Goal: Task Accomplishment & Management: Complete application form

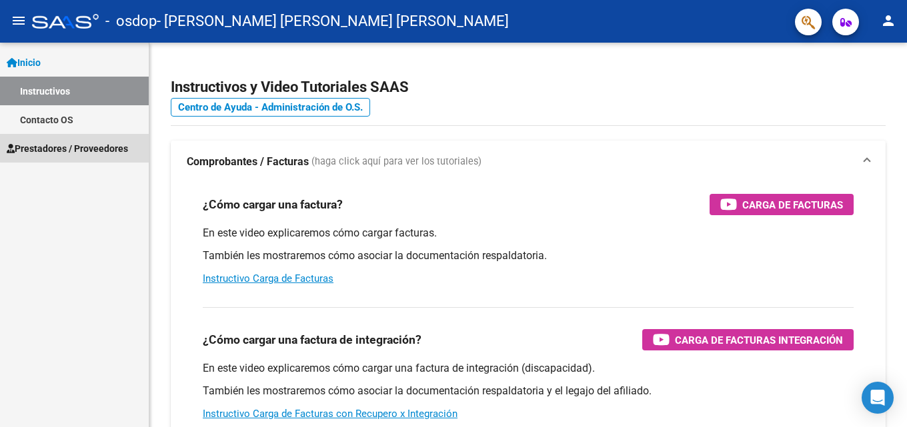
click at [101, 147] on span "Prestadores / Proveedores" at bounding box center [67, 148] width 121 height 15
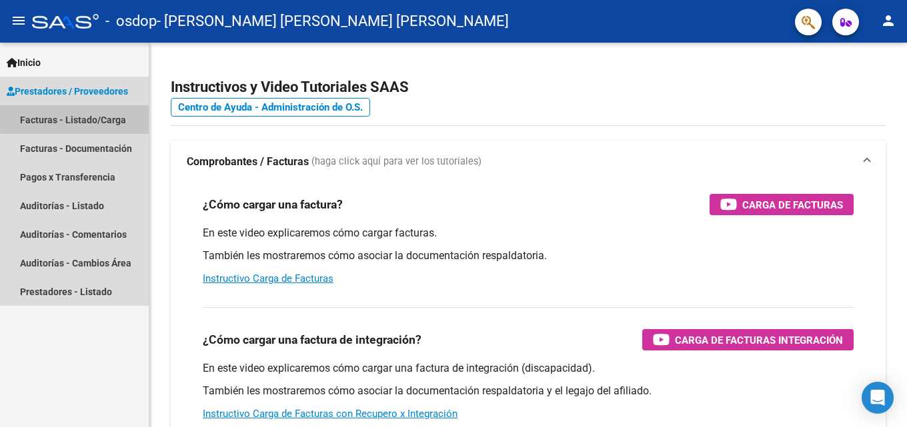
click at [85, 114] on link "Facturas - Listado/Carga" at bounding box center [74, 119] width 149 height 29
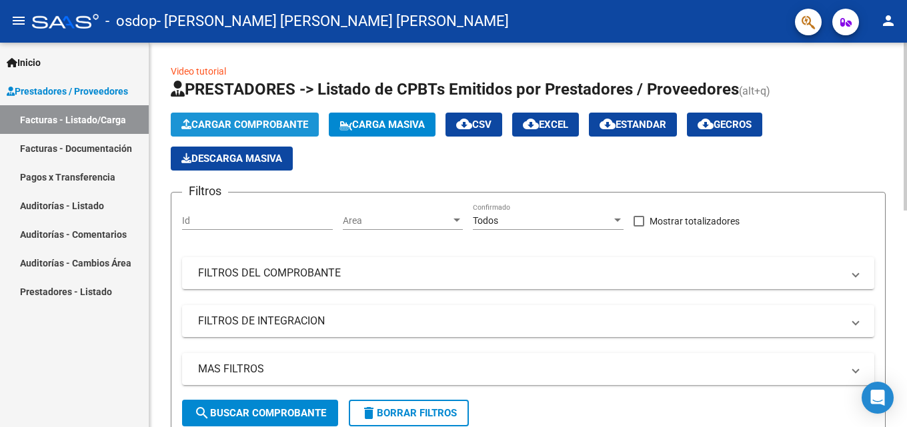
click at [225, 127] on span "Cargar Comprobante" at bounding box center [244, 125] width 127 height 12
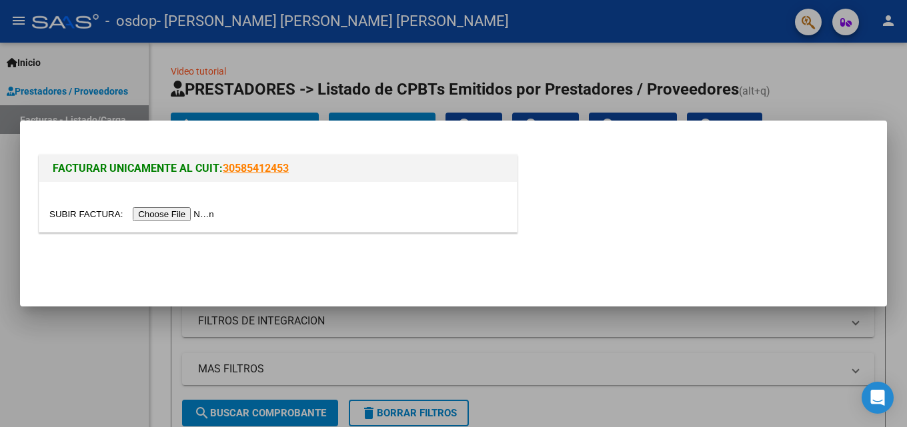
click at [187, 213] on input "file" at bounding box center [133, 214] width 169 height 14
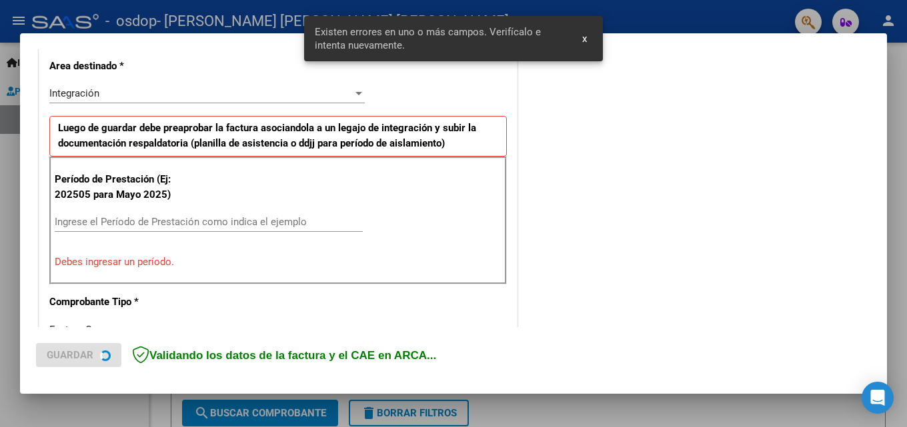
scroll to position [325, 0]
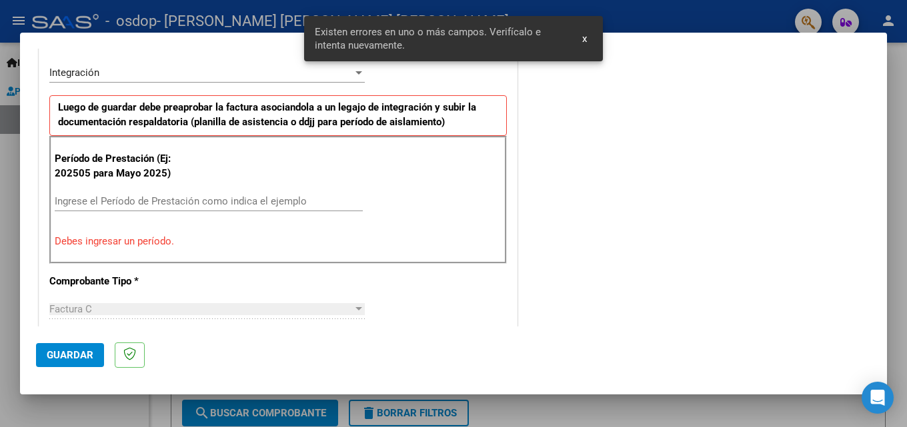
click at [583, 38] on span "x" at bounding box center [584, 39] width 5 height 12
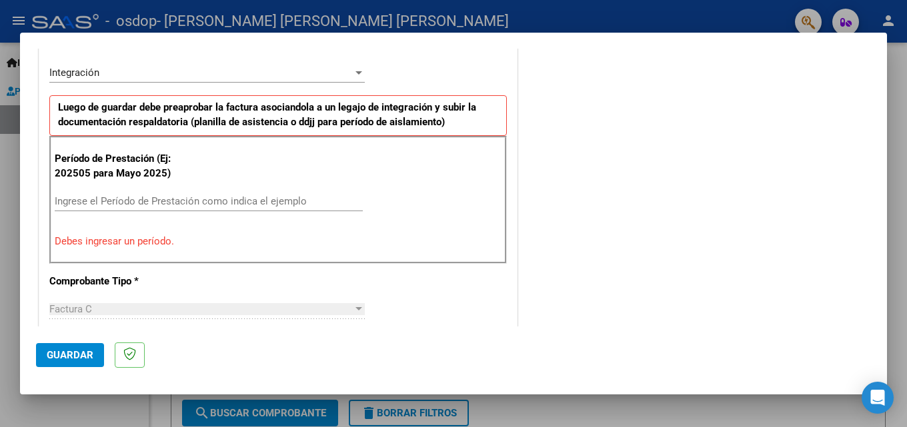
click at [149, 200] on input "Ingrese el Período de Prestación como indica el ejemplo" at bounding box center [209, 201] width 308 height 12
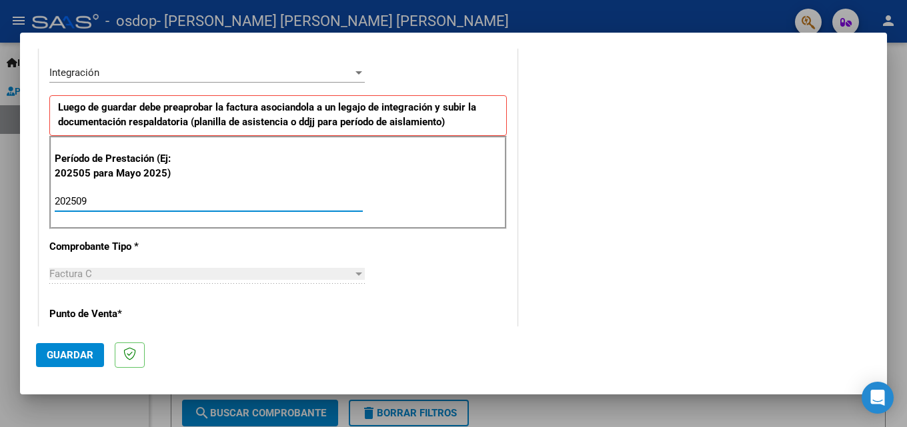
type input "202509"
click at [211, 235] on div "CUIT * 27-95212968-1 Ingresar CUIT ANALISIS PRESTADOR [PERSON_NAME] [PERSON_NAM…" at bounding box center [278, 392] width 478 height 1004
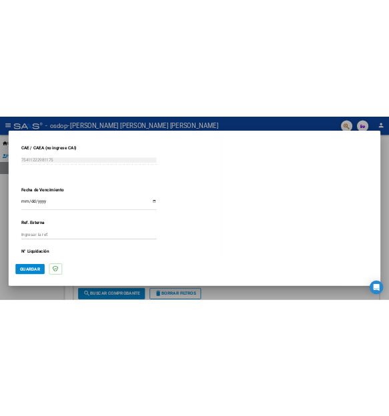
scroll to position [859, 0]
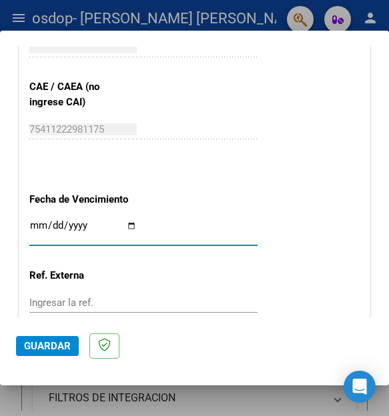
click at [131, 229] on input "Ingresar la fecha" at bounding box center [82, 230] width 107 height 21
type input "[DATE]"
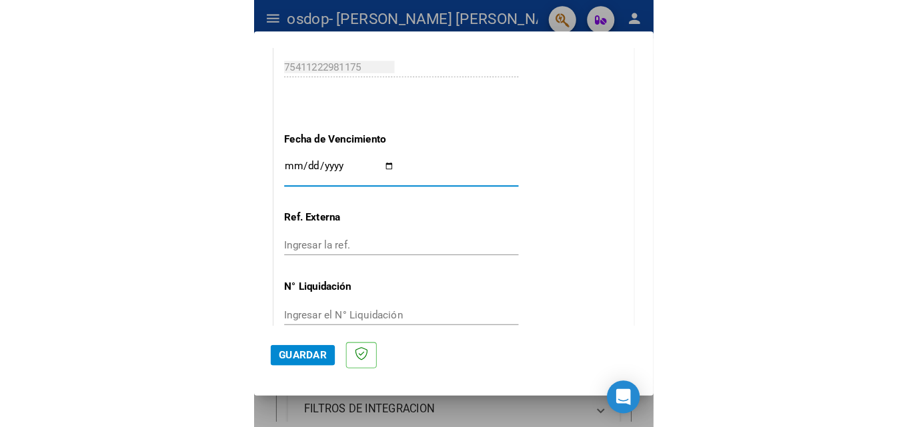
scroll to position [988, 0]
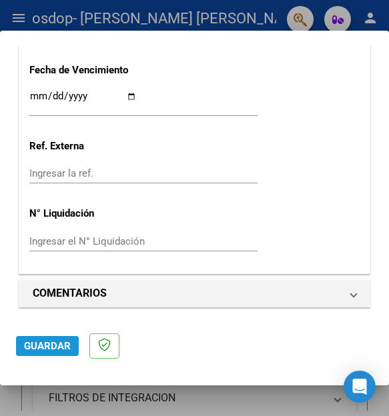
click at [45, 340] on span "Guardar" at bounding box center [47, 346] width 47 height 12
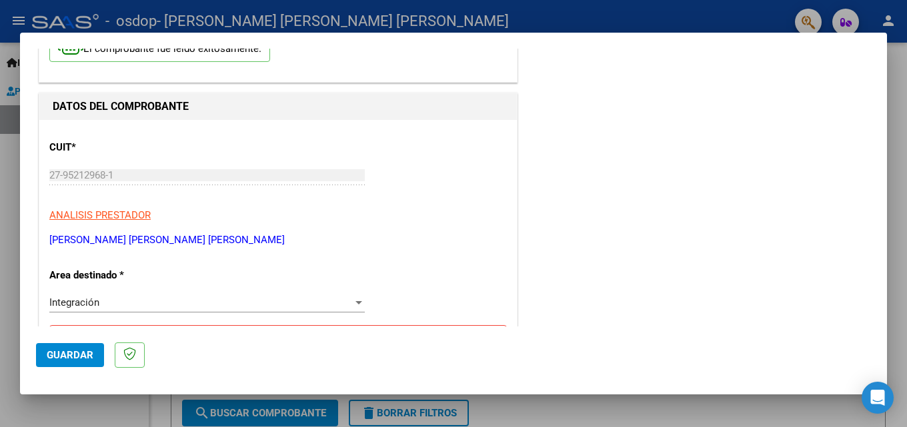
scroll to position [162, 0]
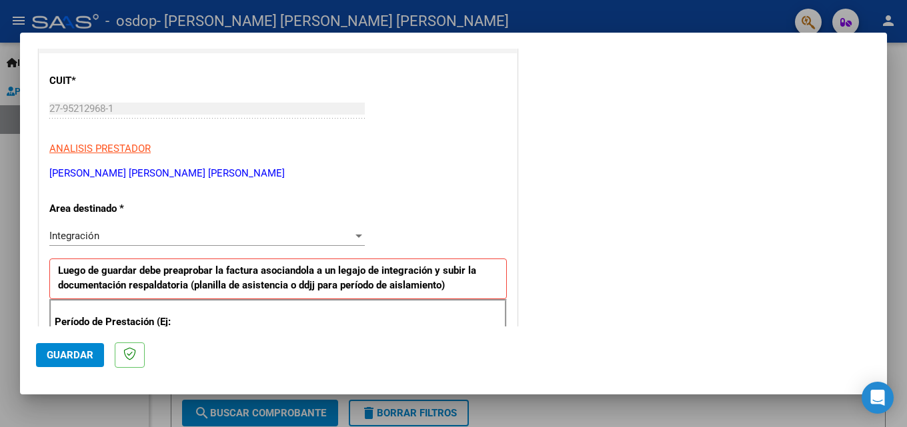
click at [153, 235] on div "Integración" at bounding box center [200, 236] width 303 height 12
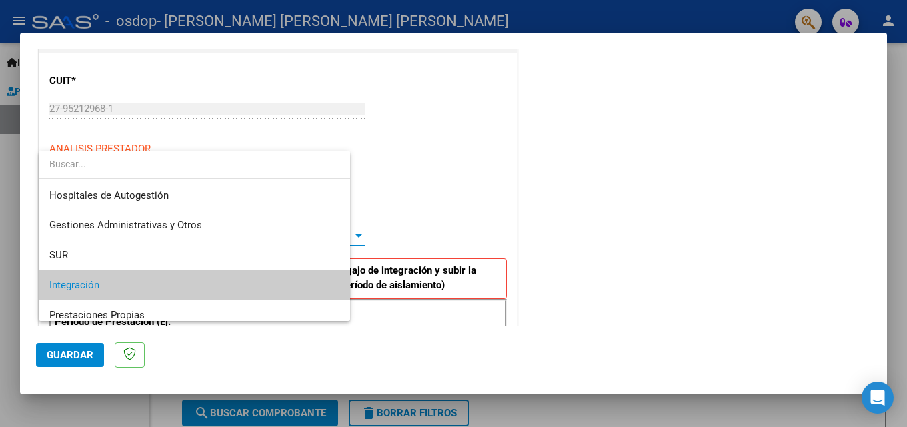
scroll to position [50, 0]
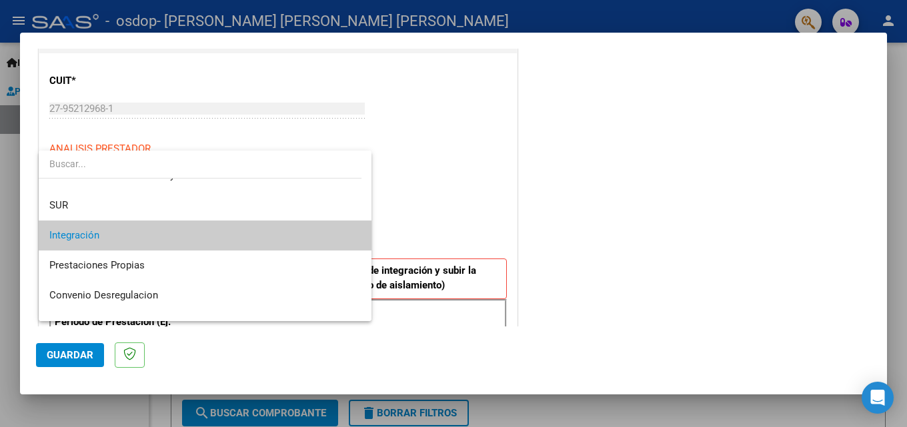
click at [153, 235] on span "Integración" at bounding box center [204, 236] width 311 height 30
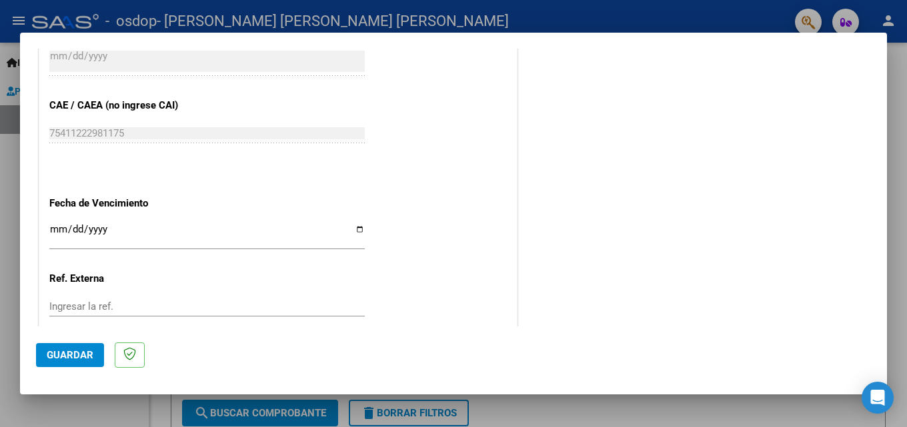
scroll to position [896, 0]
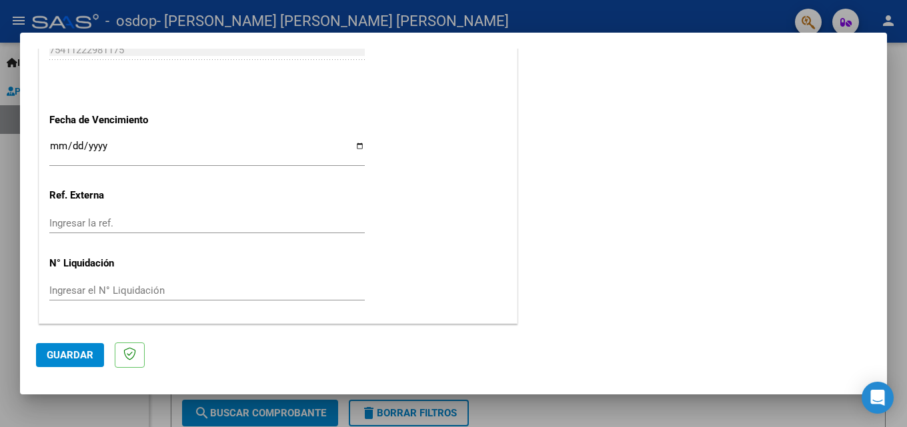
click at [71, 354] on span "Guardar" at bounding box center [70, 355] width 47 height 12
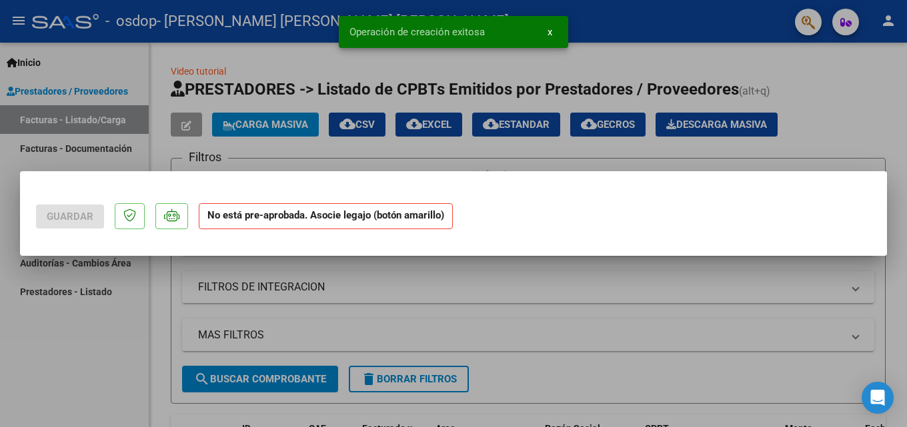
scroll to position [0, 0]
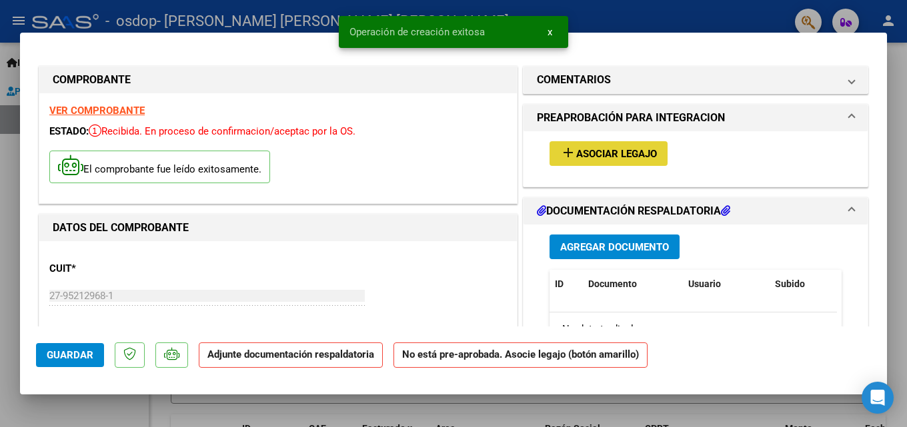
click at [634, 156] on span "Asociar Legajo" at bounding box center [616, 154] width 81 height 12
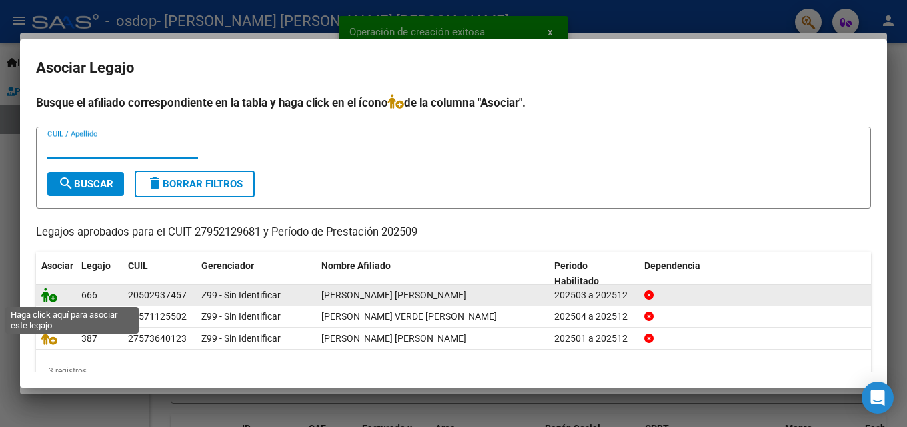
click at [51, 296] on icon at bounding box center [49, 295] width 16 height 15
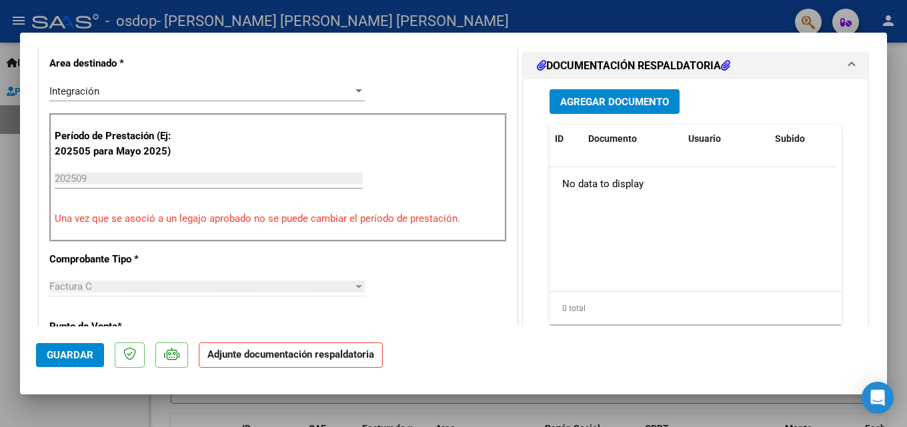
scroll to position [333, 0]
click at [617, 107] on span "Agregar Documento" at bounding box center [614, 101] width 109 height 12
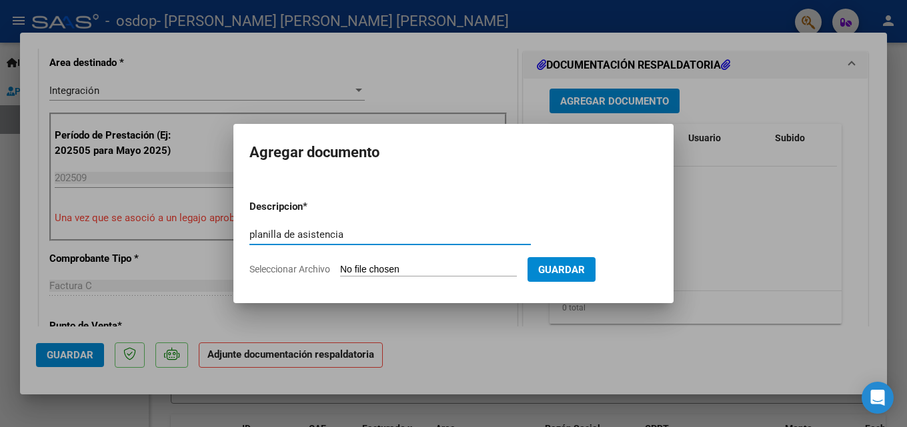
type input "planilla de asistencia"
click at [404, 267] on input "Seleccionar Archivo" at bounding box center [428, 270] width 177 height 13
type input "C:\fakepath\PLANILLA ASISTENCIA.pdf"
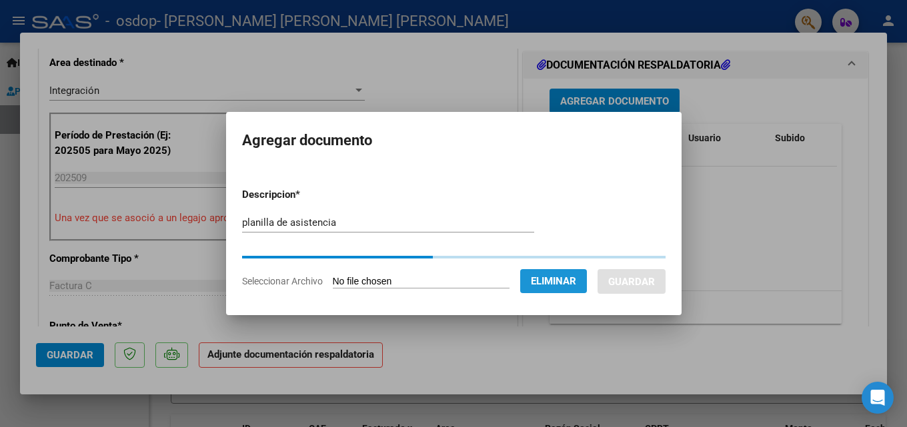
click at [583, 271] on button "Eliminar" at bounding box center [553, 281] width 67 height 24
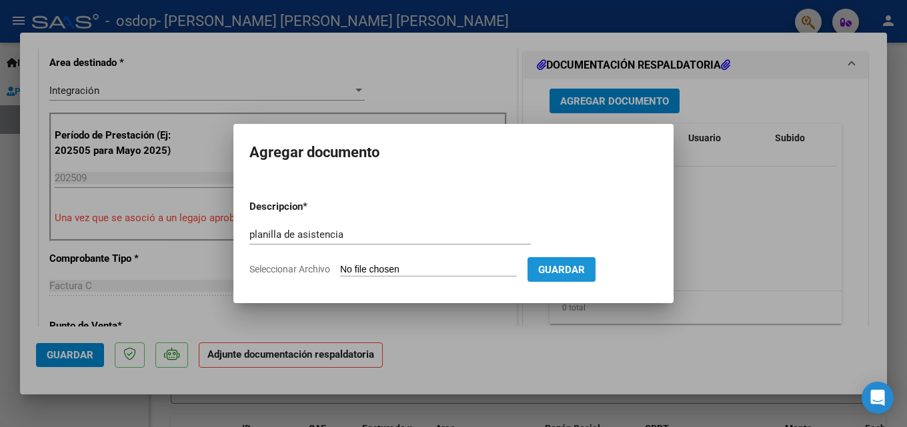
click at [583, 271] on span "Guardar" at bounding box center [561, 270] width 47 height 12
click at [393, 272] on input "Seleccionar Archivo" at bounding box center [428, 270] width 177 height 13
type input "C:\fakepath\PLANILLA ASISTENCIA.pdf"
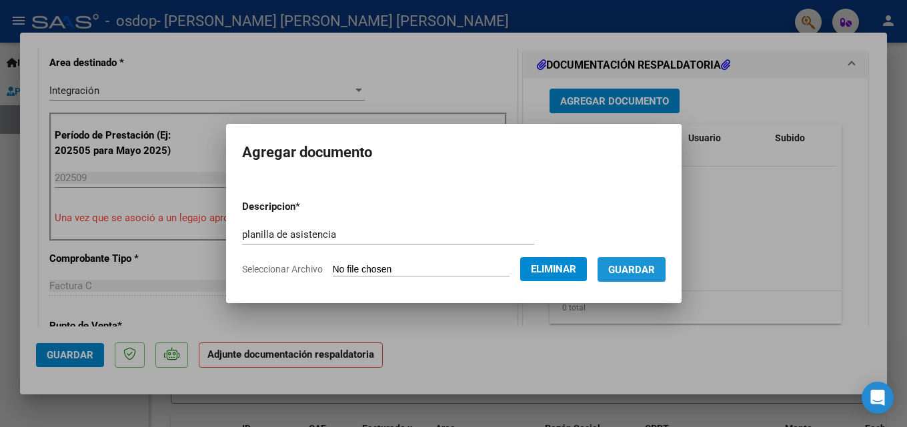
click at [647, 260] on button "Guardar" at bounding box center [632, 269] width 68 height 25
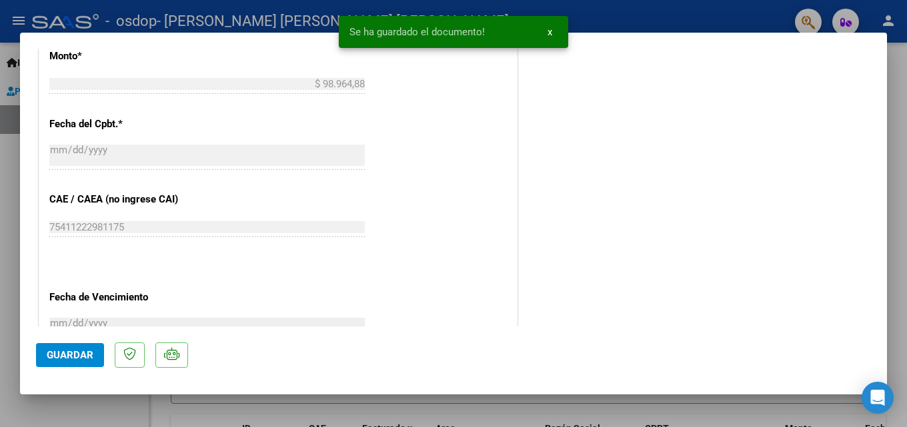
scroll to position [867, 0]
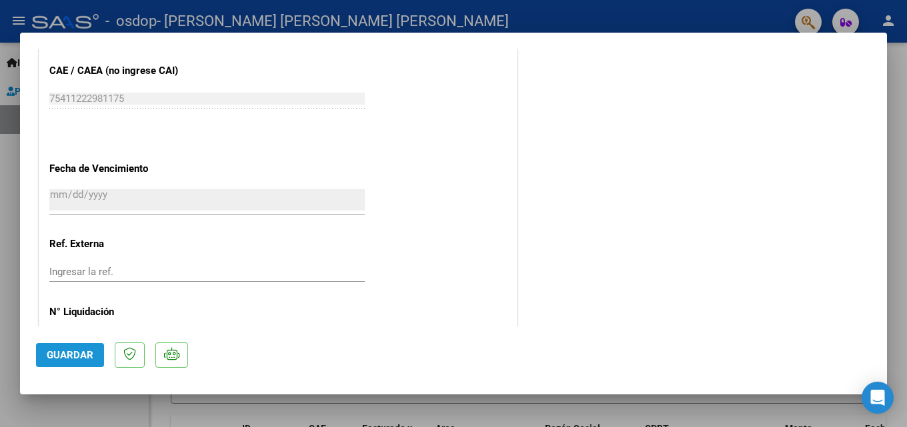
click at [69, 349] on span "Guardar" at bounding box center [70, 355] width 47 height 12
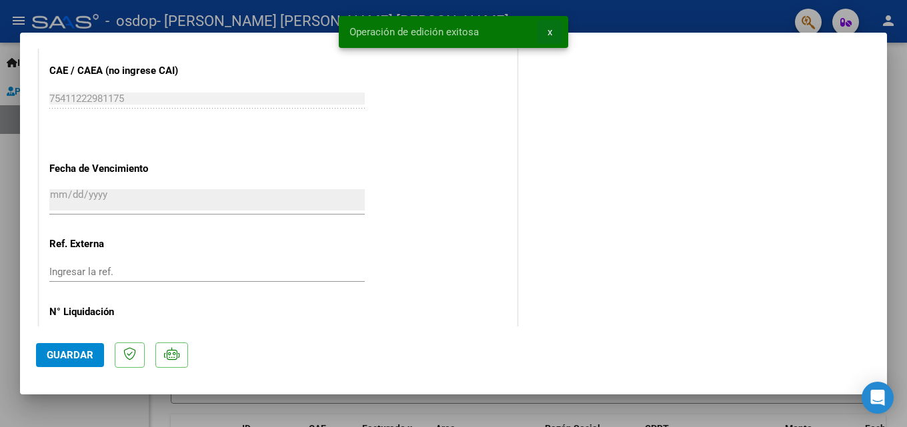
click at [552, 29] on button "x" at bounding box center [550, 32] width 26 height 24
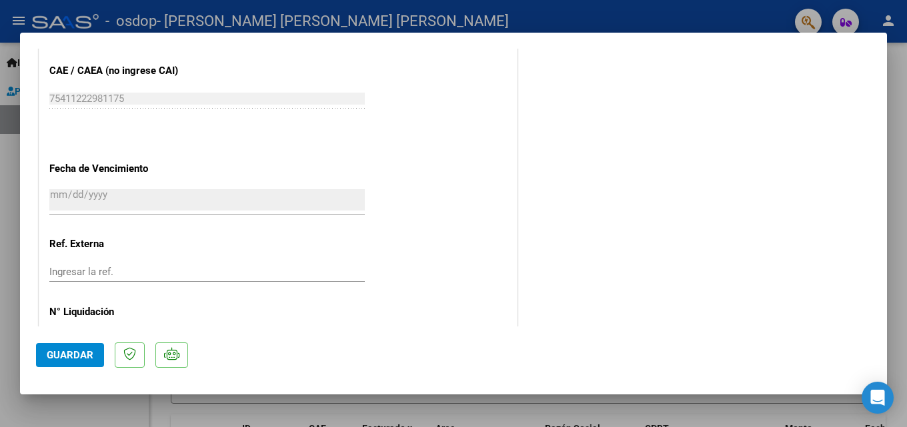
click at [682, 8] on div at bounding box center [453, 213] width 907 height 427
type input "$ 0,00"
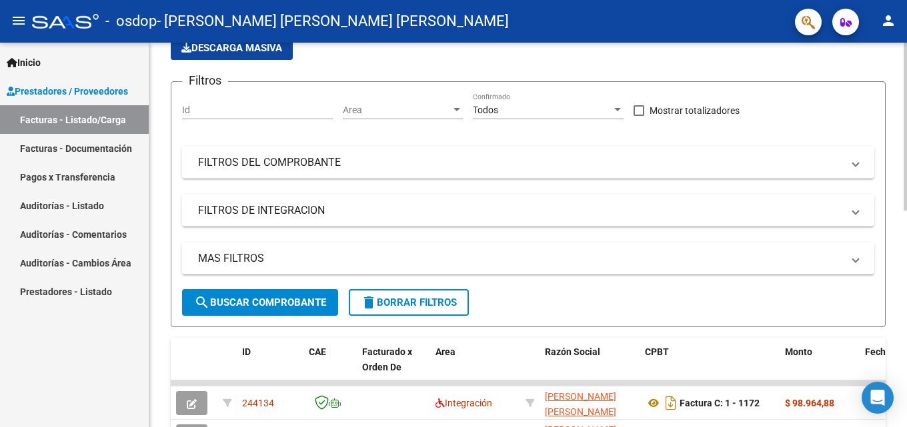
scroll to position [200, 0]
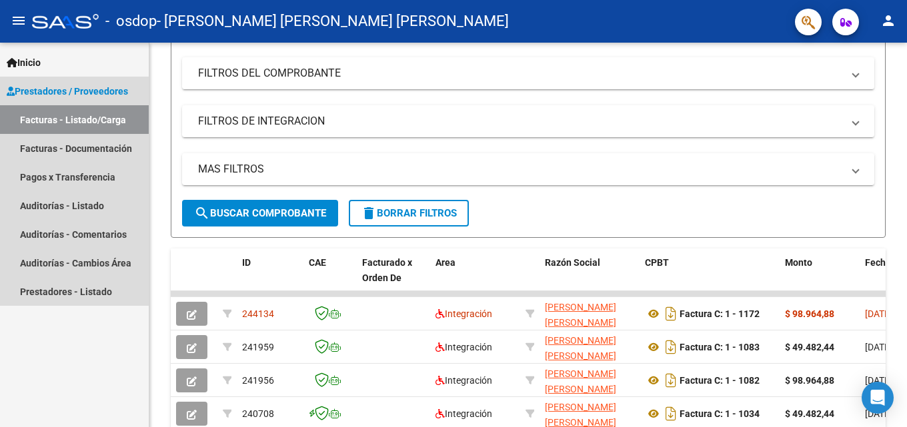
click at [81, 120] on link "Facturas - Listado/Carga" at bounding box center [74, 119] width 149 height 29
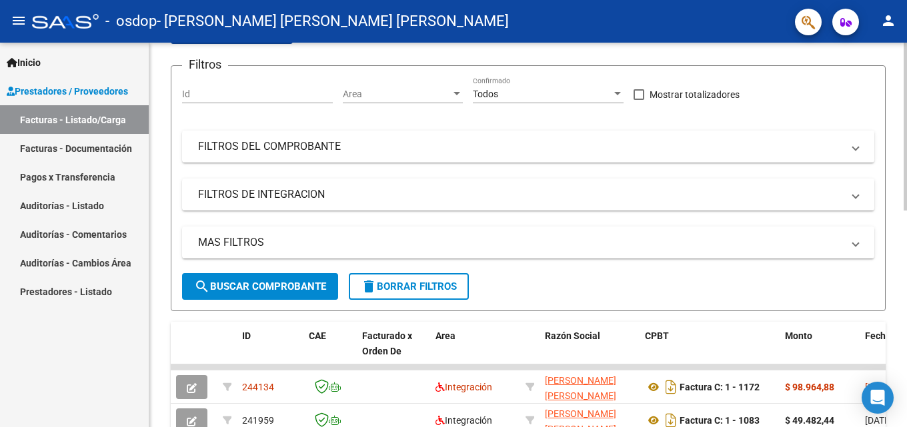
scroll to position [0, 0]
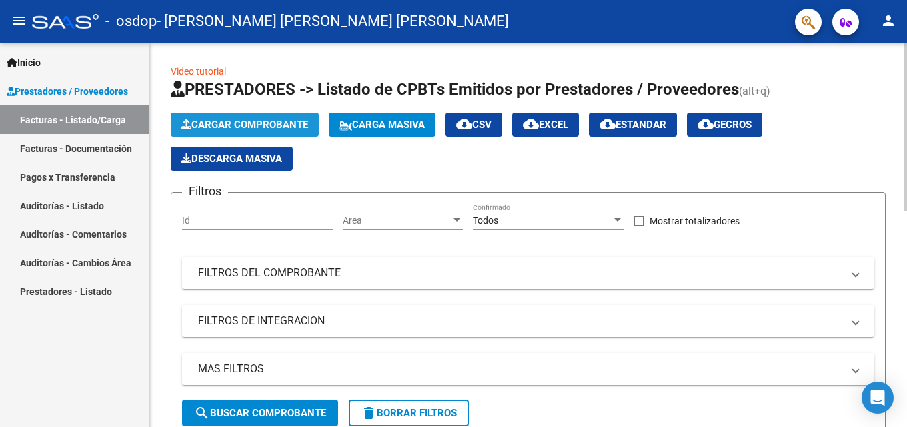
click at [231, 130] on span "Cargar Comprobante" at bounding box center [244, 125] width 127 height 12
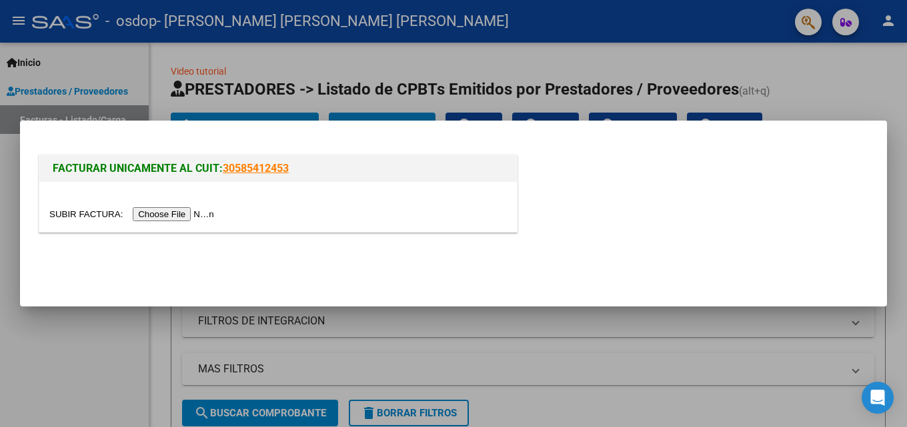
click at [147, 217] on input "file" at bounding box center [133, 214] width 169 height 14
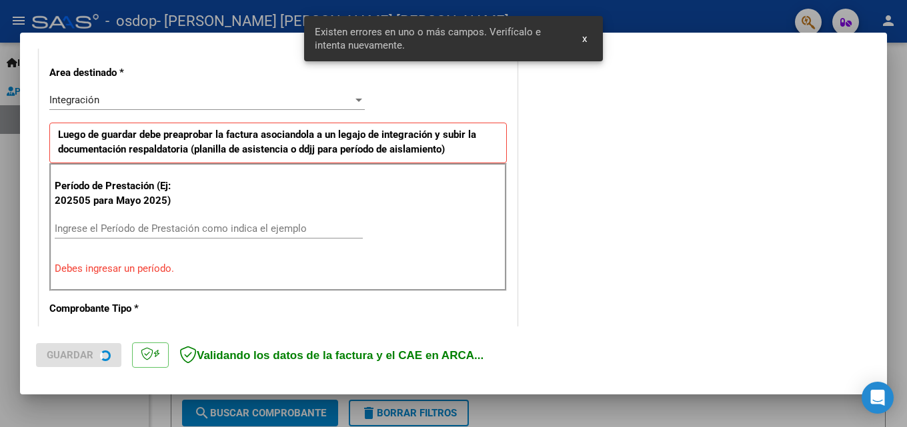
scroll to position [301, 0]
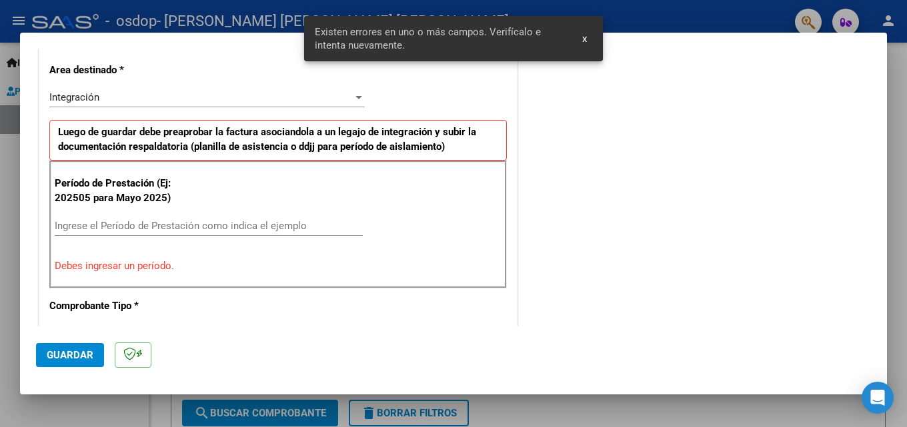
click at [585, 39] on span "x" at bounding box center [584, 39] width 5 height 12
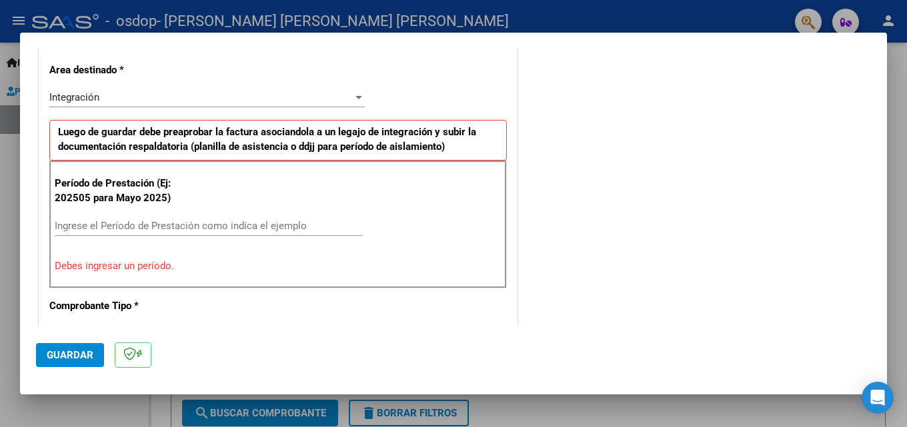
click at [169, 226] on input "Ingrese el Período de Prestación como indica el ejemplo" at bounding box center [209, 226] width 308 height 12
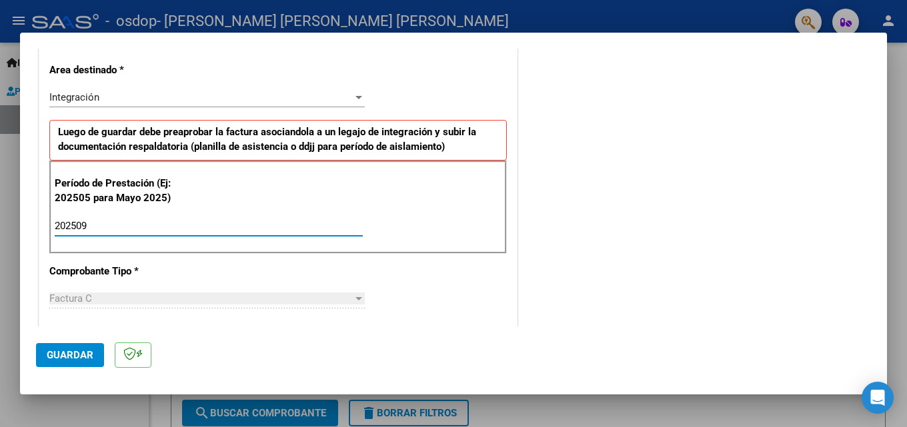
type input "202509"
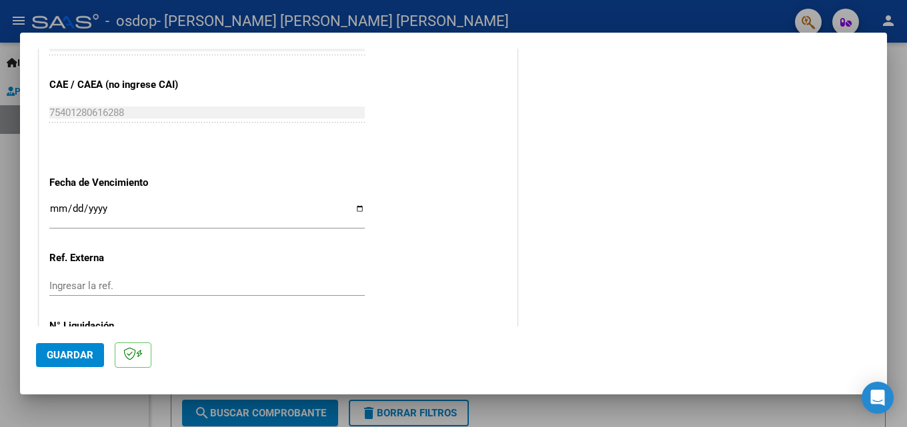
scroll to position [834, 0]
click at [362, 213] on app-form-text-field "Fecha de Vencimiento Ingresar la fecha" at bounding box center [212, 199] width 326 height 48
click at [355, 210] on input "Ingresar la fecha" at bounding box center [206, 212] width 315 height 21
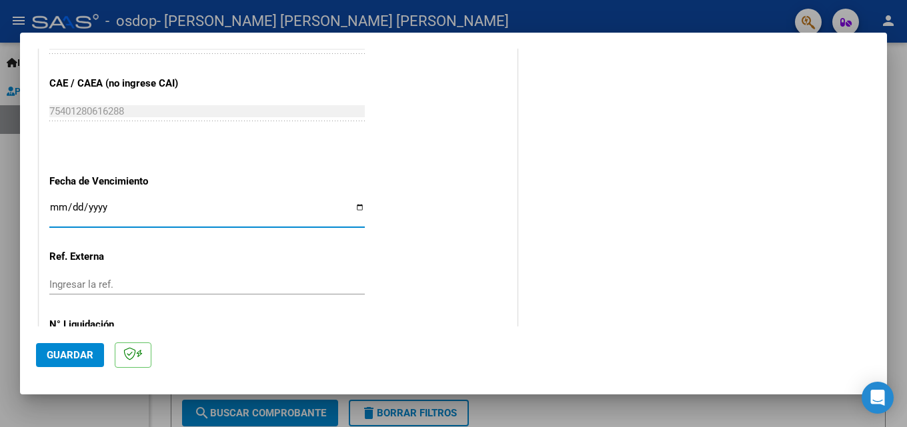
type input "[DATE]"
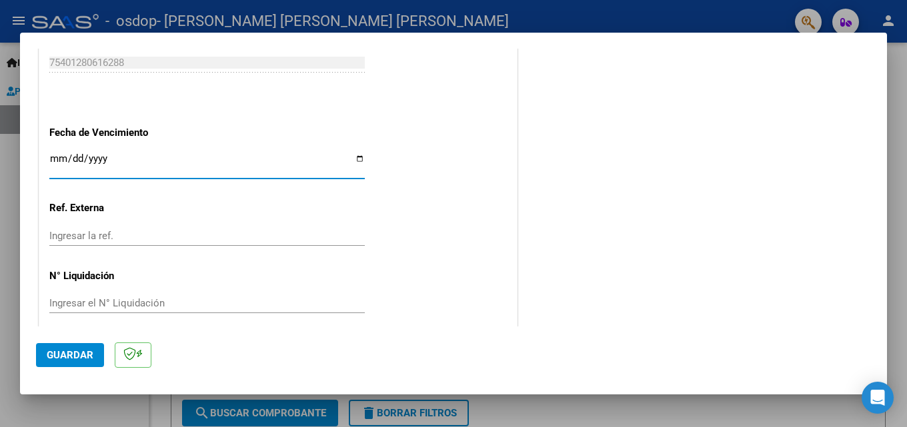
scroll to position [896, 0]
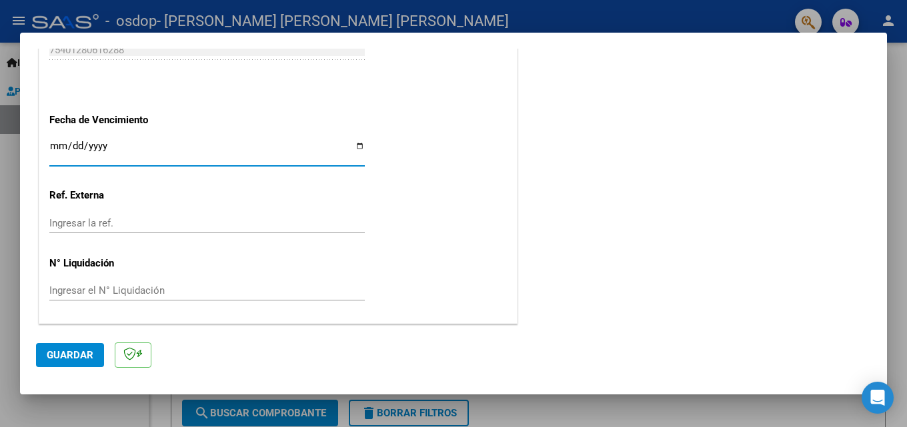
click at [75, 355] on span "Guardar" at bounding box center [70, 355] width 47 height 12
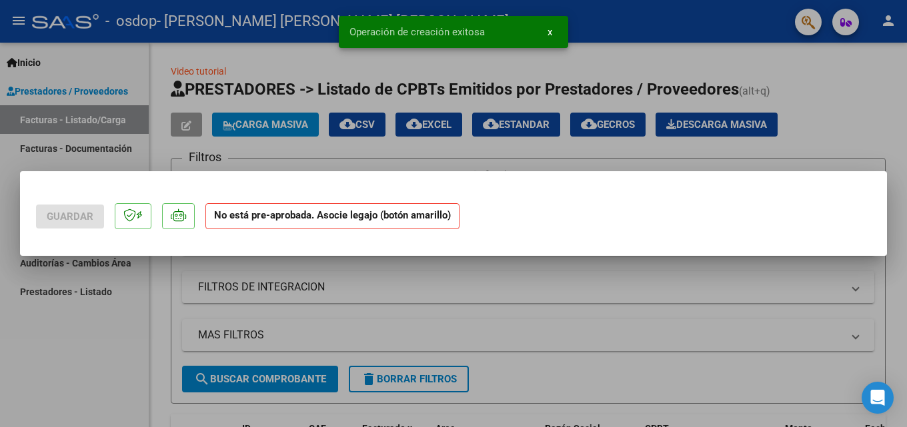
scroll to position [0, 0]
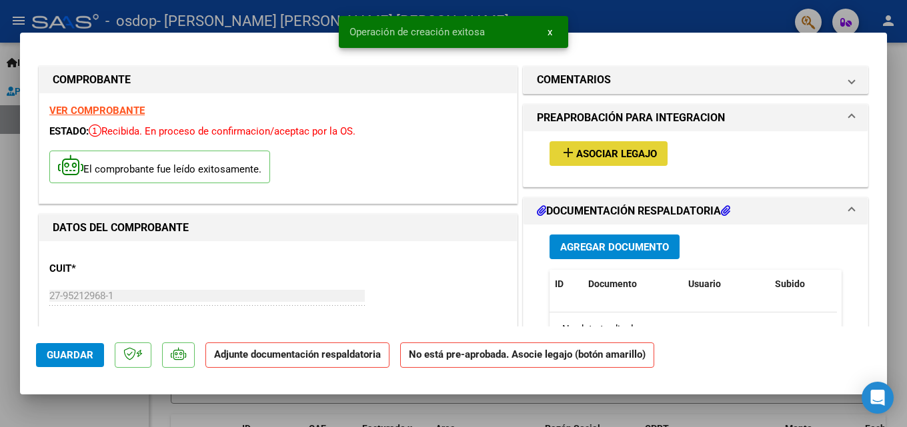
click at [634, 147] on span "add Asociar Legajo" at bounding box center [608, 153] width 97 height 12
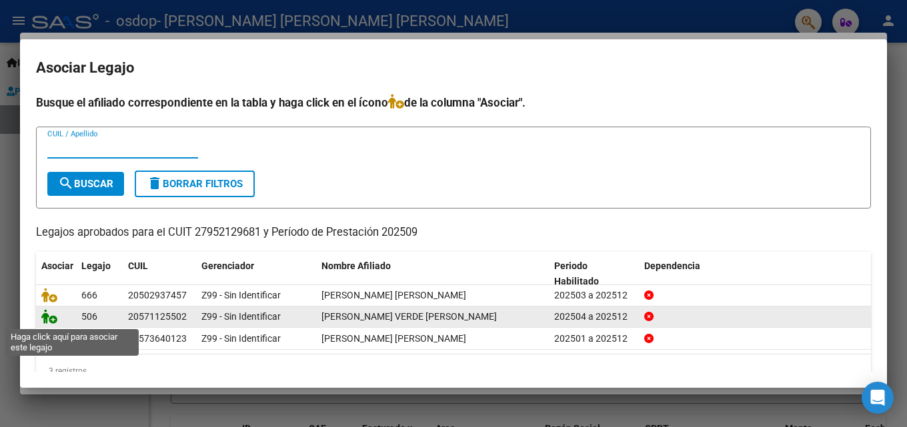
click at [50, 317] on icon at bounding box center [49, 316] width 16 height 15
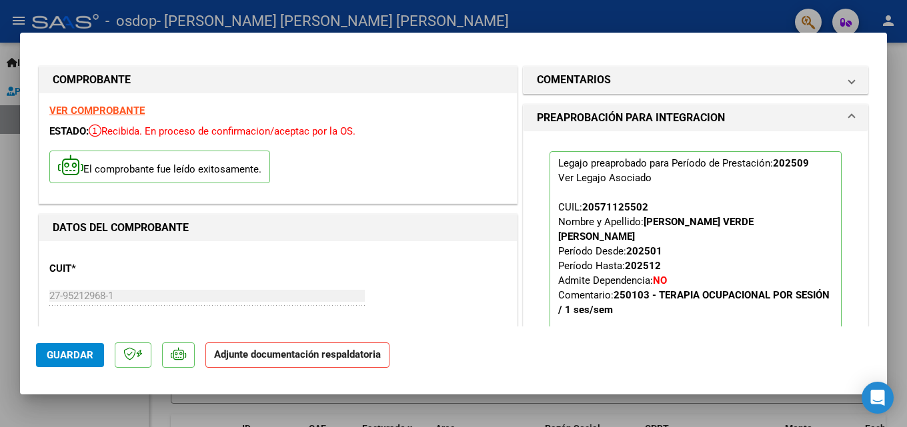
scroll to position [267, 0]
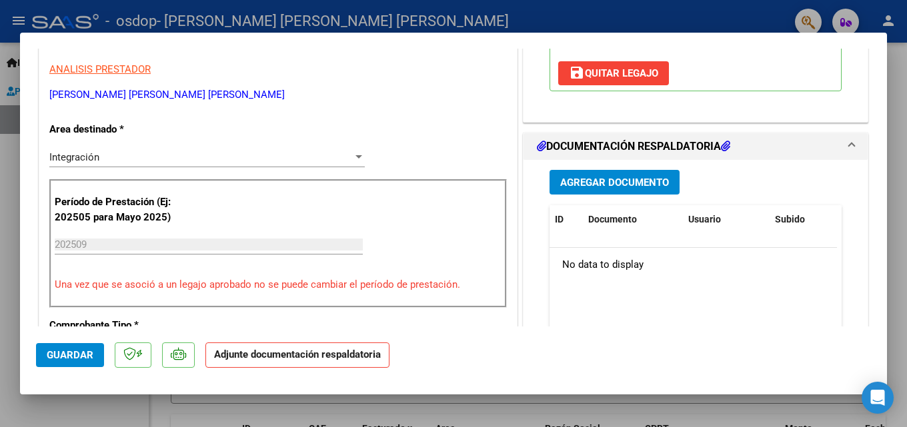
click at [638, 177] on span "Agregar Documento" at bounding box center [614, 183] width 109 height 12
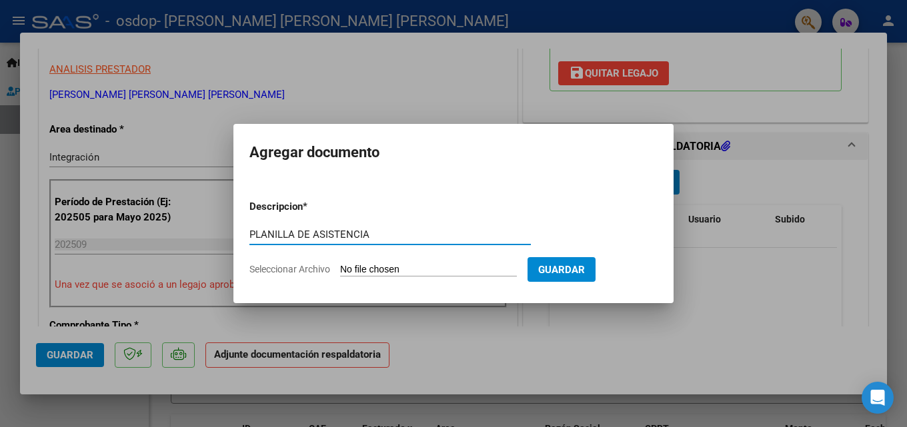
type input "PLANILLA DE ASISTENCIA"
click at [424, 268] on input "Seleccionar Archivo" at bounding box center [428, 270] width 177 height 13
type input "C:\fakepath\PLANILLA TO 5.pdf"
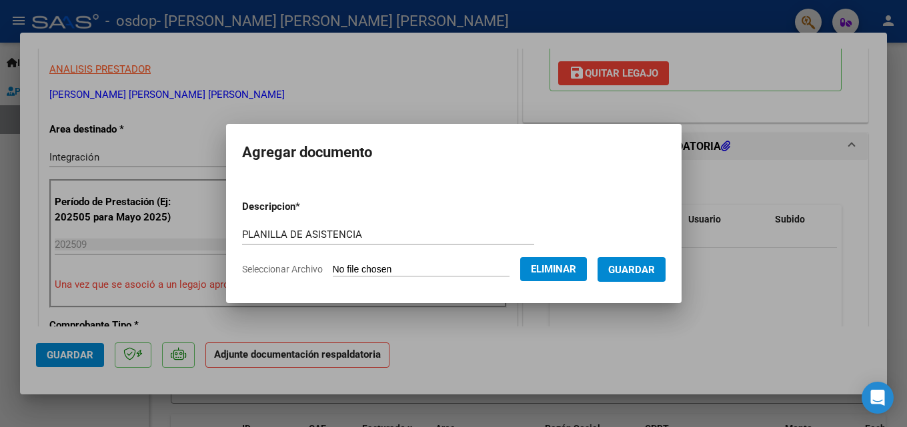
click at [634, 265] on span "Guardar" at bounding box center [631, 270] width 47 height 12
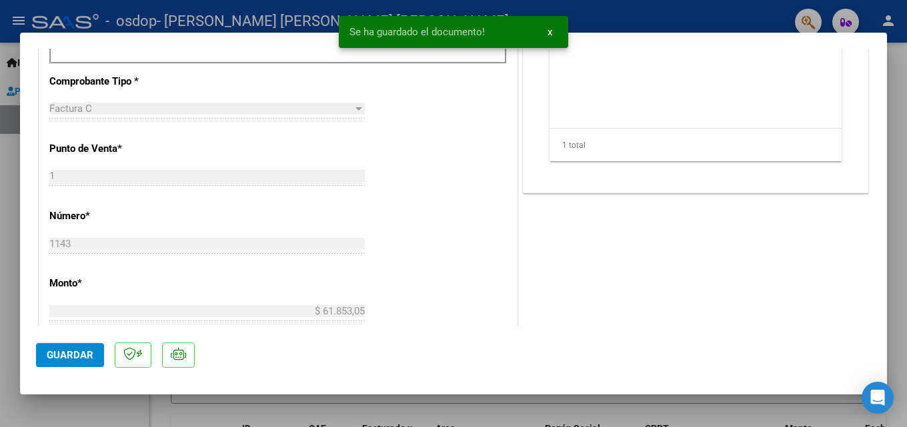
scroll to position [534, 0]
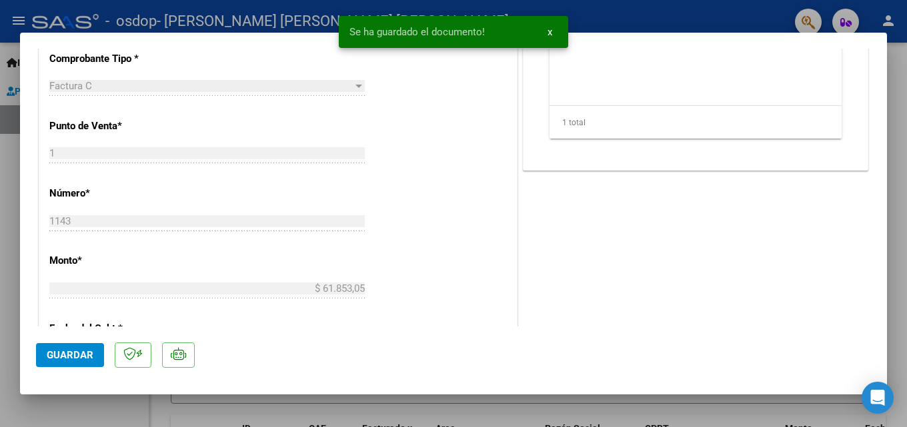
click at [77, 354] on span "Guardar" at bounding box center [70, 355] width 47 height 12
click at [551, 27] on span "x" at bounding box center [550, 32] width 5 height 12
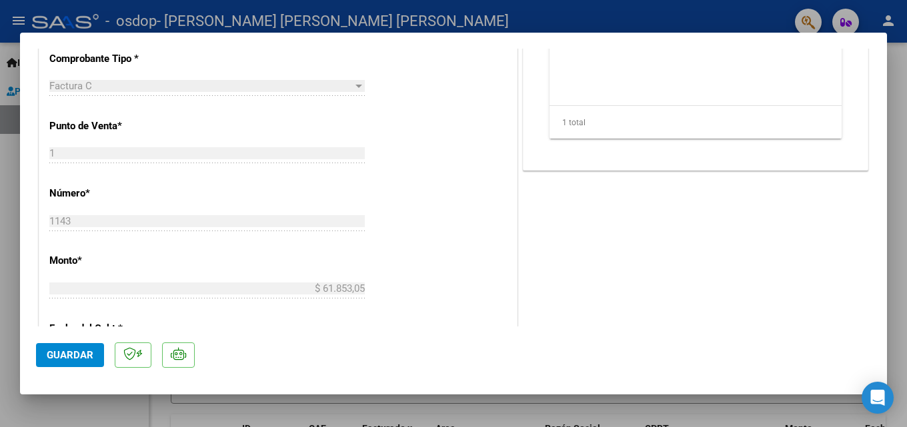
click at [548, 25] on div at bounding box center [453, 213] width 907 height 427
type input "$ 0,00"
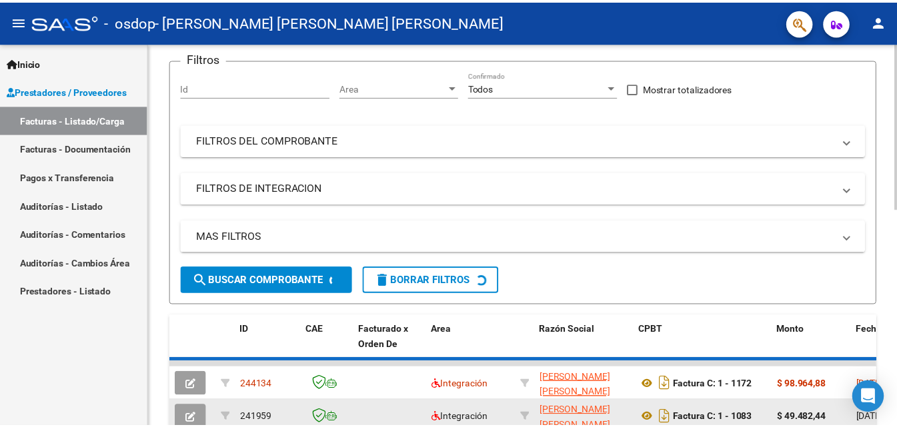
scroll to position [333, 0]
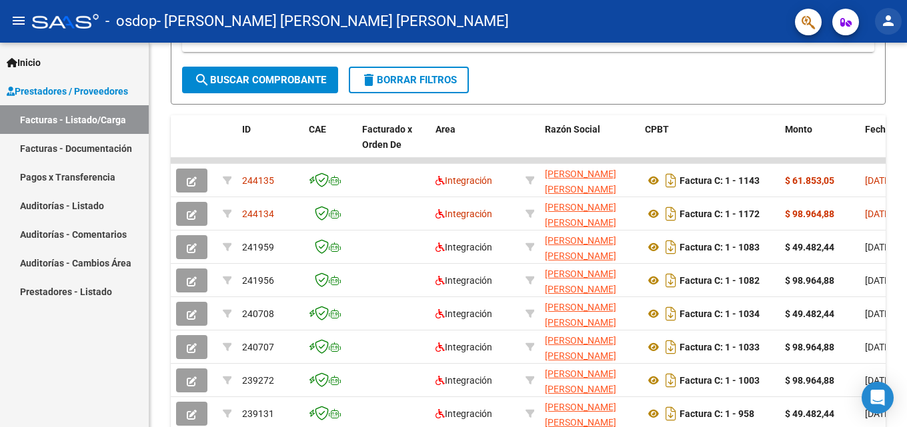
click at [892, 19] on mat-icon "person" at bounding box center [888, 21] width 16 height 16
click at [863, 89] on button "exit_to_app Salir" at bounding box center [860, 88] width 81 height 32
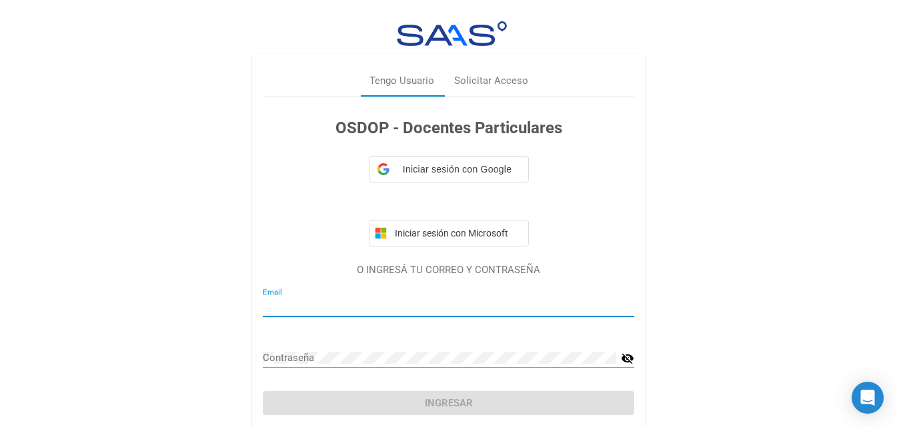
type input "[EMAIL_ADDRESS][PERSON_NAME][DOMAIN_NAME]"
